Goal: Information Seeking & Learning: Learn about a topic

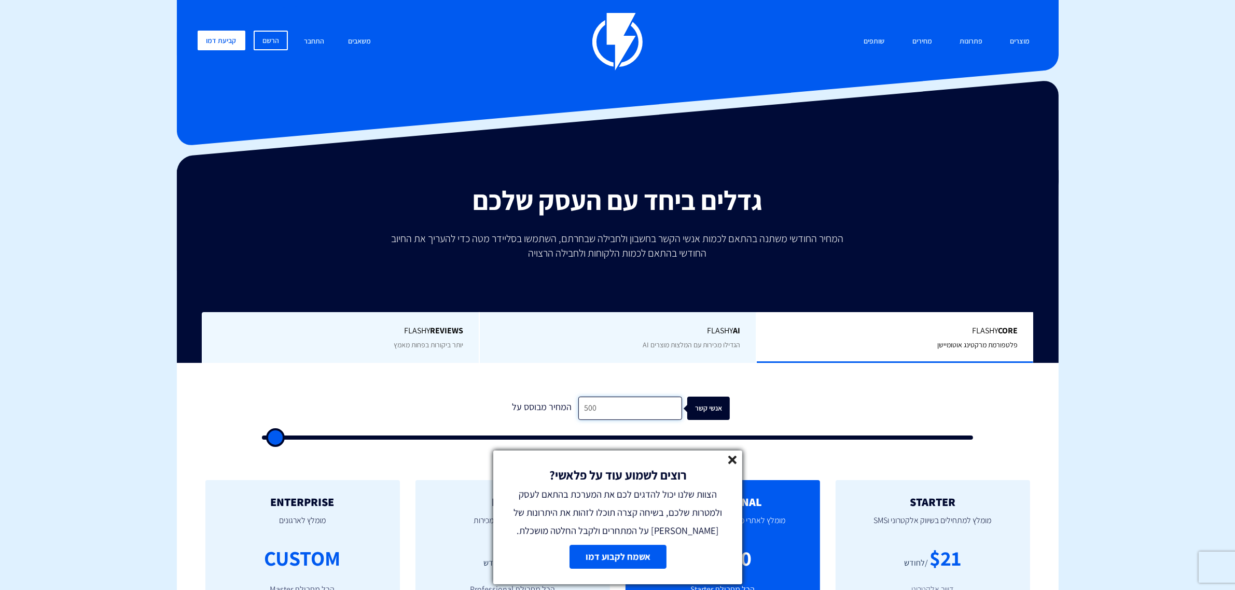
click at [648, 406] on input "500" at bounding box center [630, 408] width 104 height 23
click at [649, 406] on input "500" at bounding box center [630, 408] width 104 height 23
type input "1"
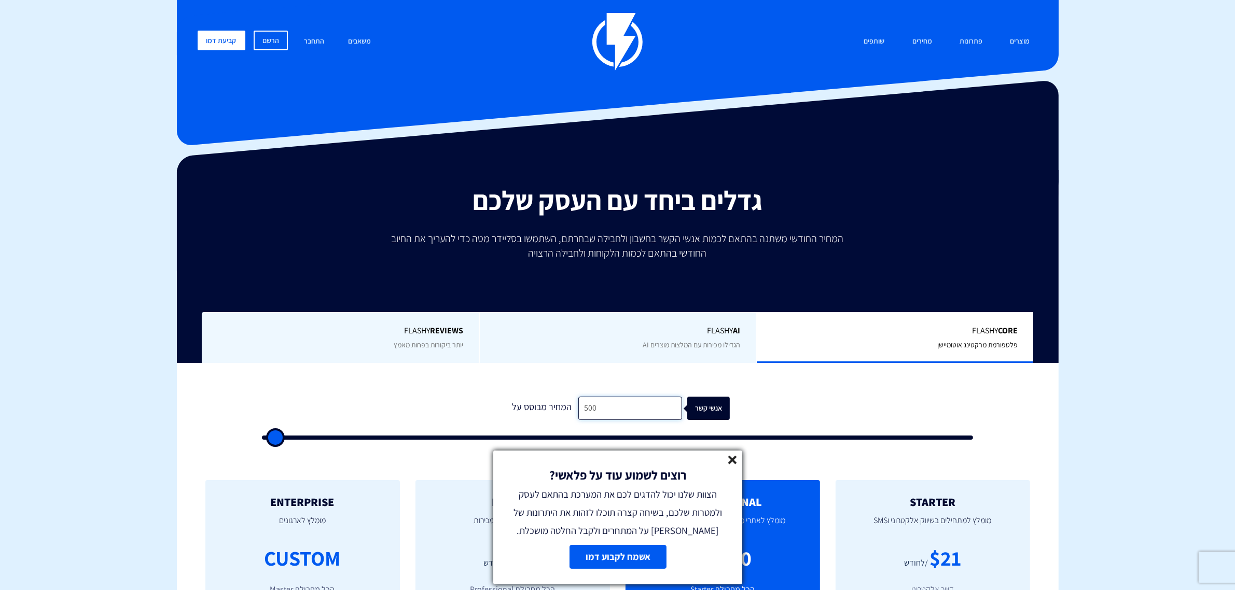
type input "500"
type input "18"
type input "500"
type input "189"
type input "500"
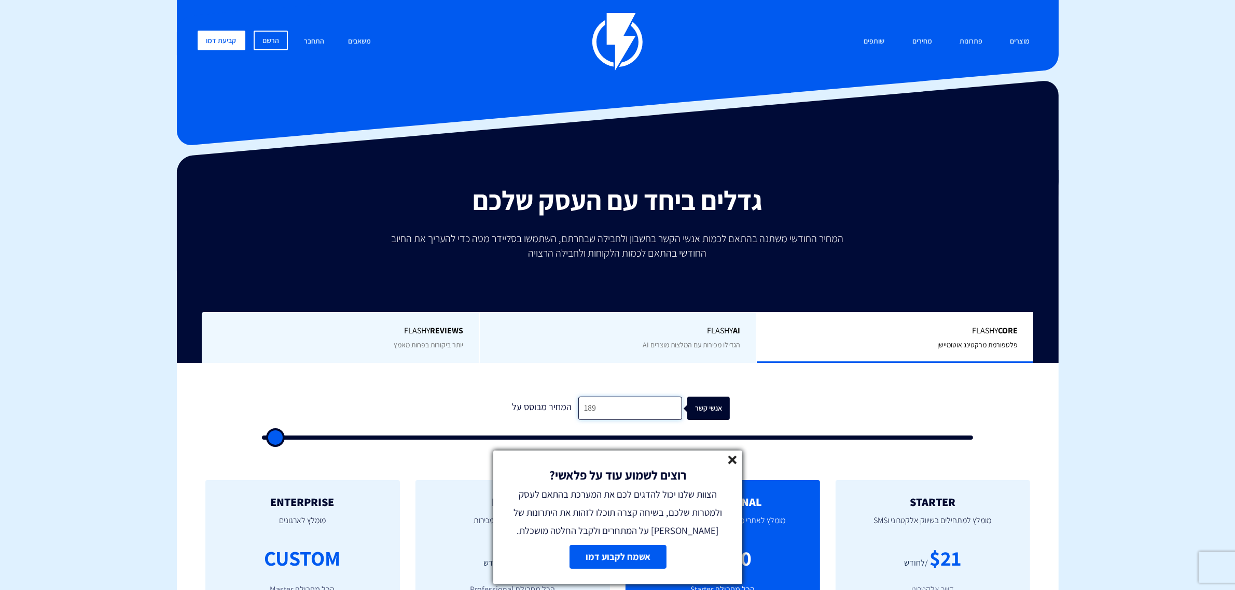
type input "1,890"
type input "2000"
type input "18,900"
type input "19000"
type input "18,900"
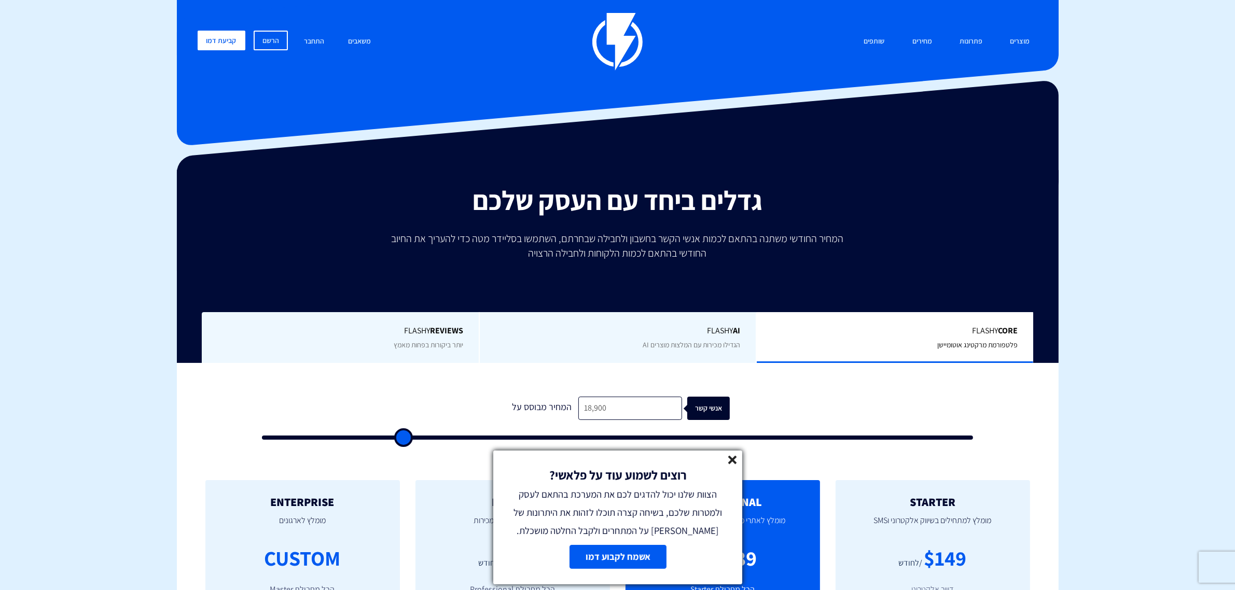
click at [732, 462] on icon at bounding box center [732, 460] width 9 height 9
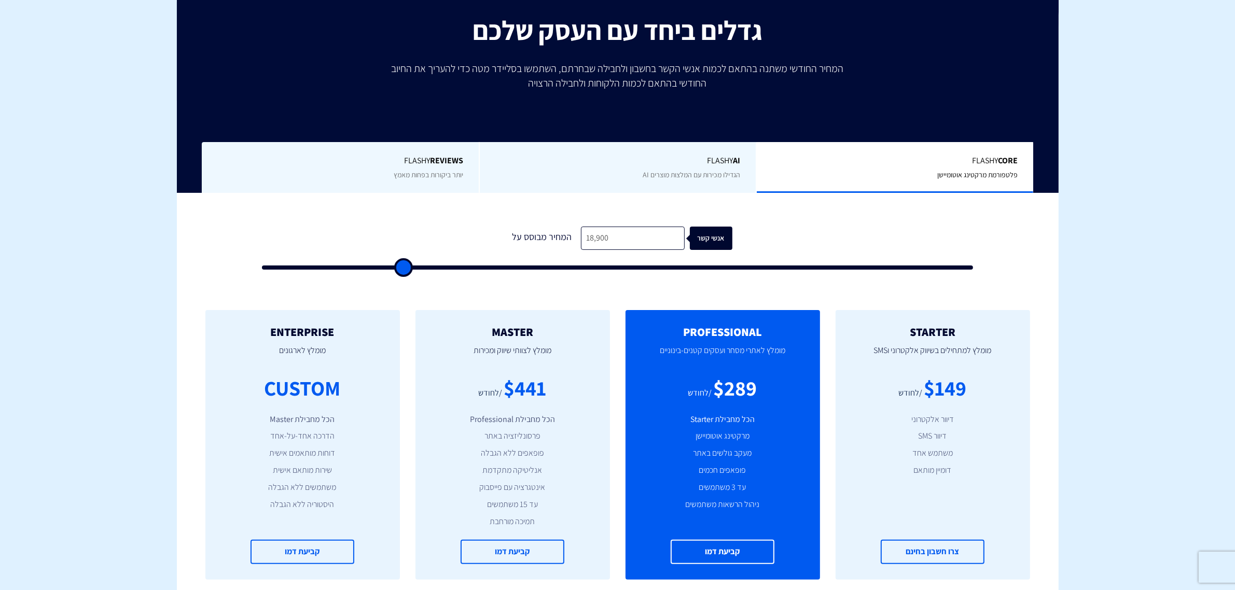
scroll to position [194, 0]
